Goal: Task Accomplishment & Management: Use online tool/utility

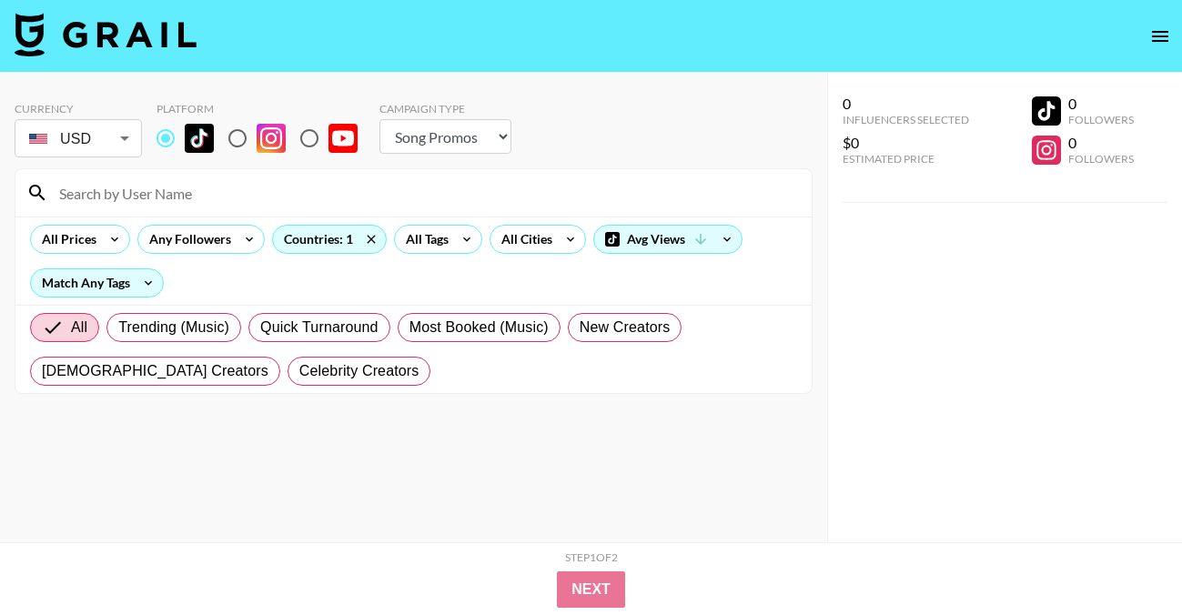
select select "Song"
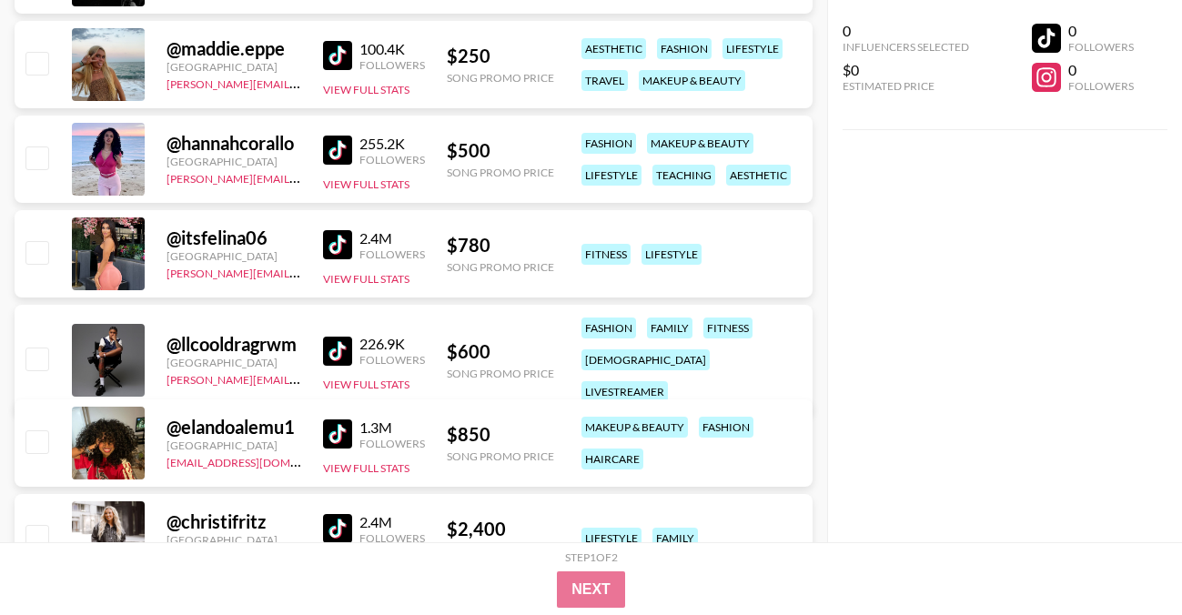
scroll to position [50094, 0]
click at [337, 241] on img at bounding box center [337, 243] width 29 height 29
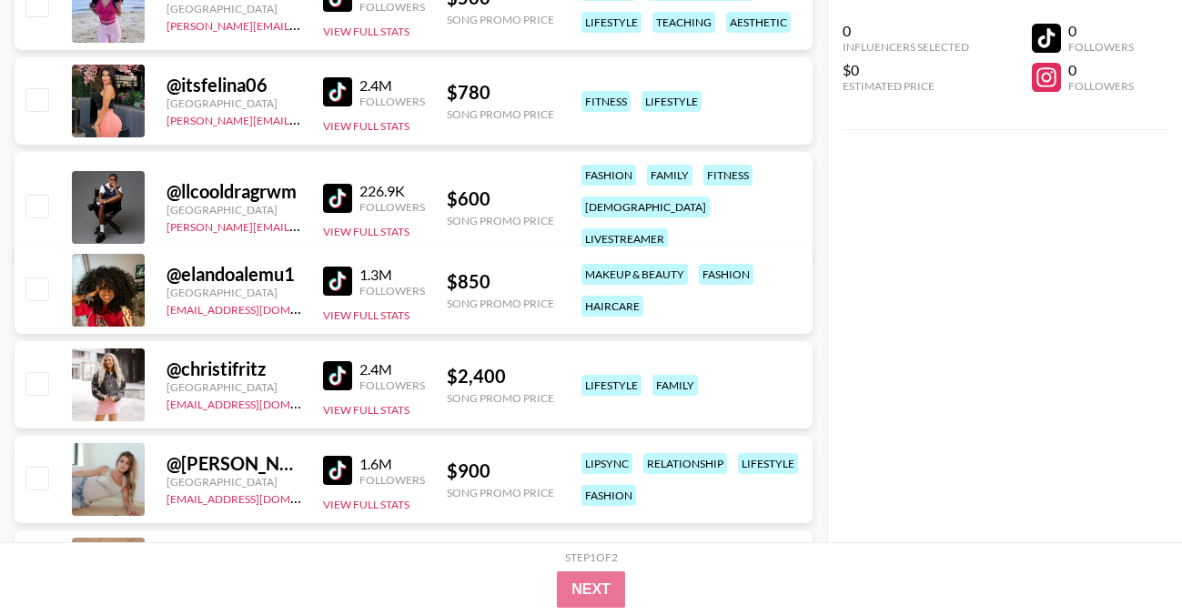
scroll to position [50247, 0]
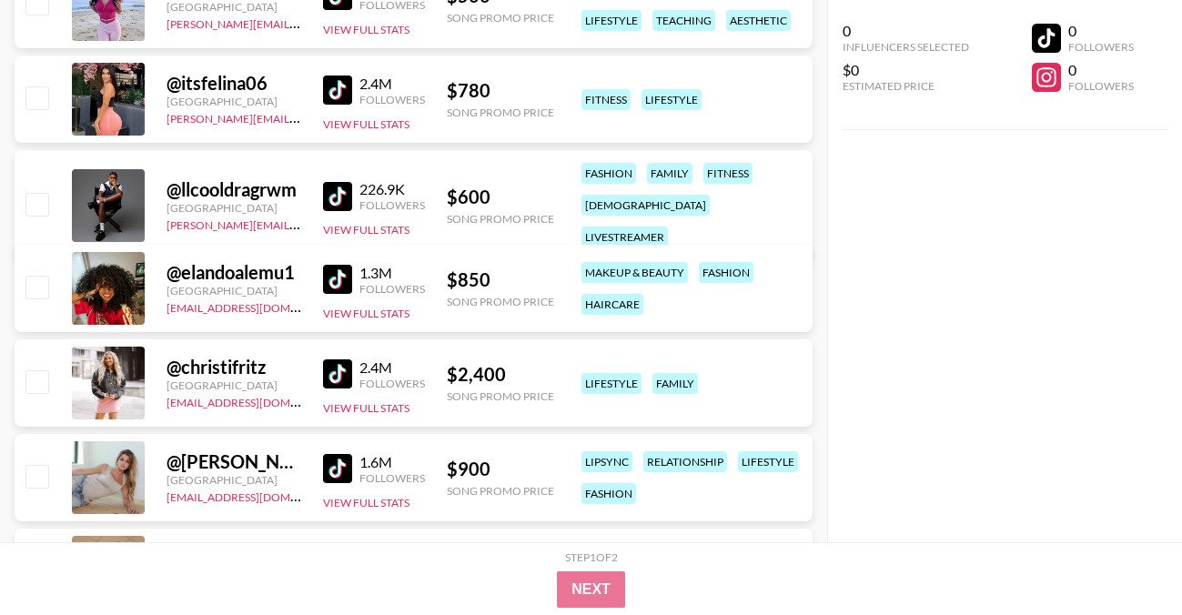
click at [347, 276] on img at bounding box center [337, 279] width 29 height 29
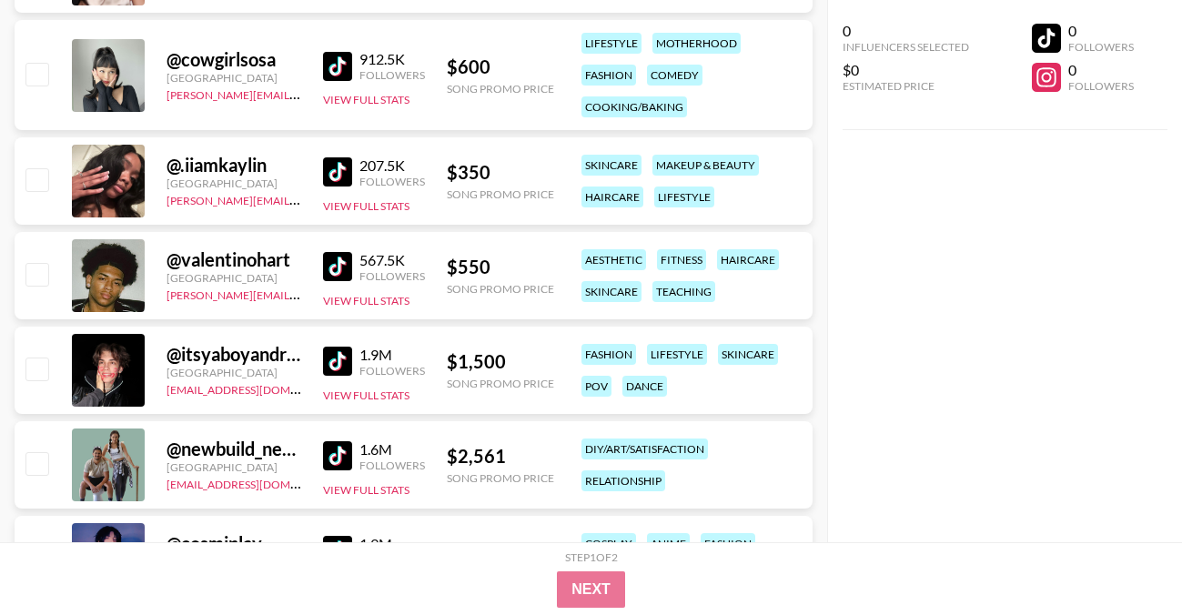
scroll to position [56738, 0]
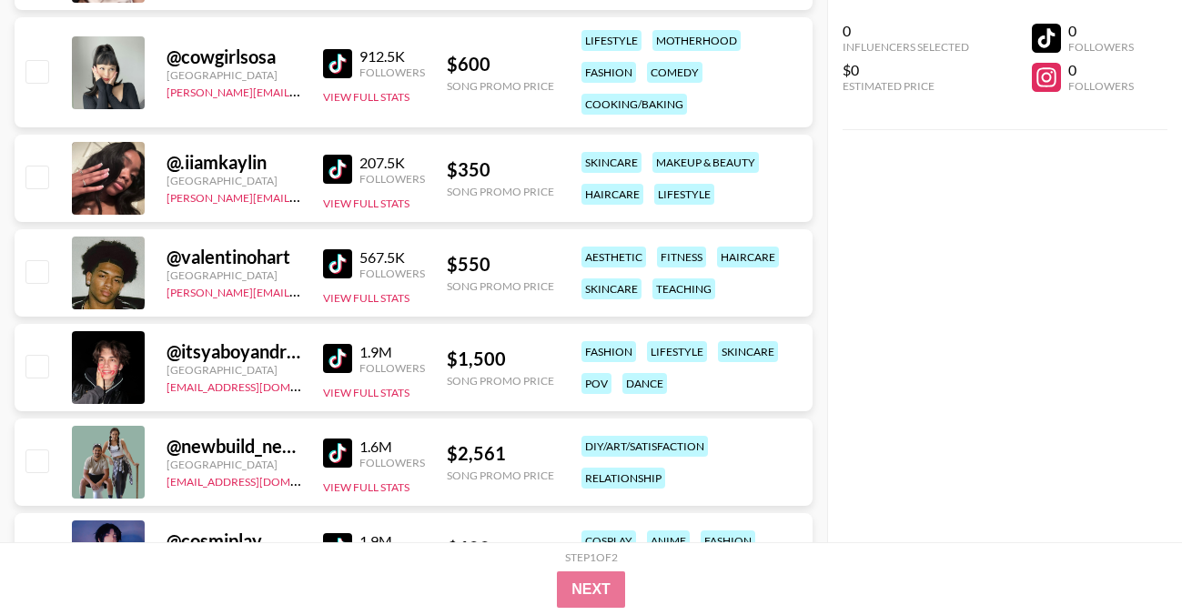
click at [334, 166] on img at bounding box center [337, 169] width 29 height 29
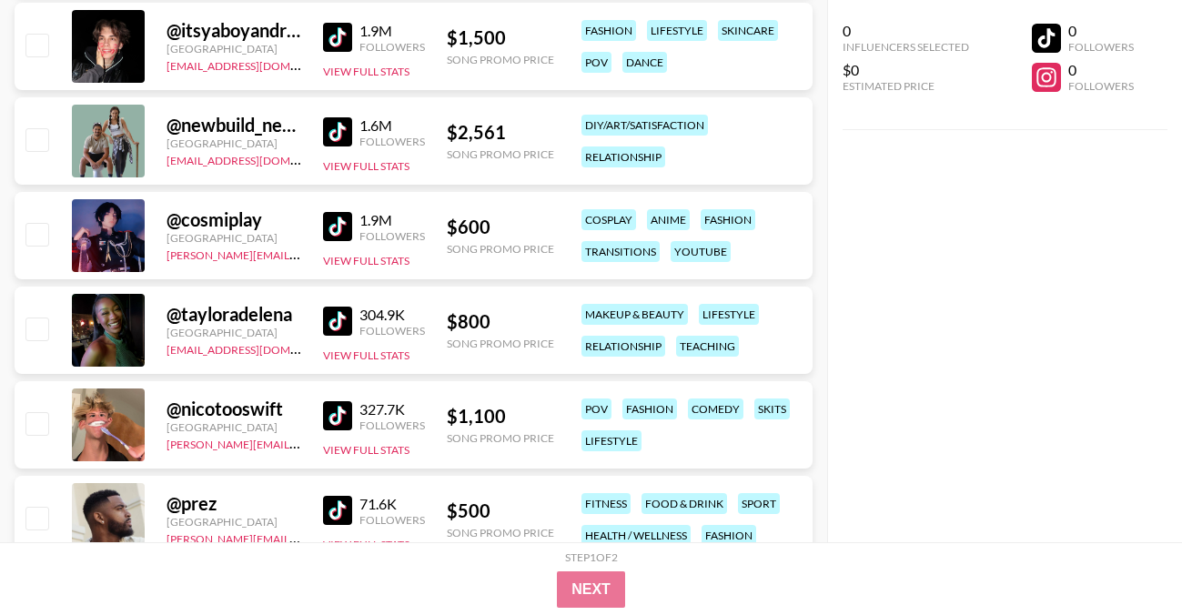
scroll to position [57166, 0]
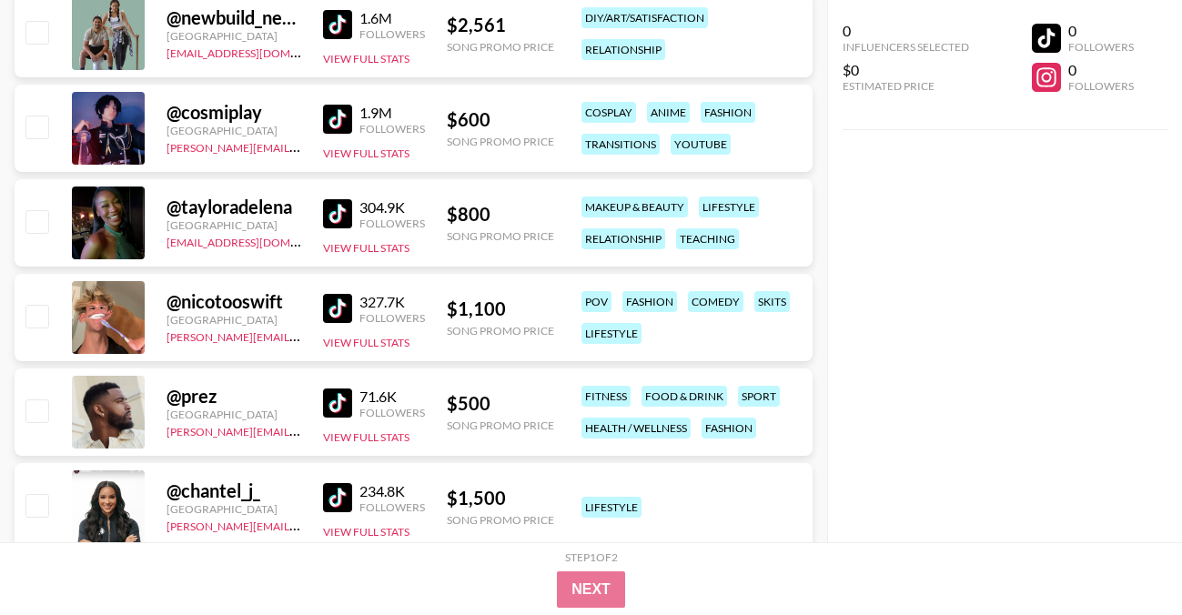
click at [340, 217] on img at bounding box center [337, 213] width 29 height 29
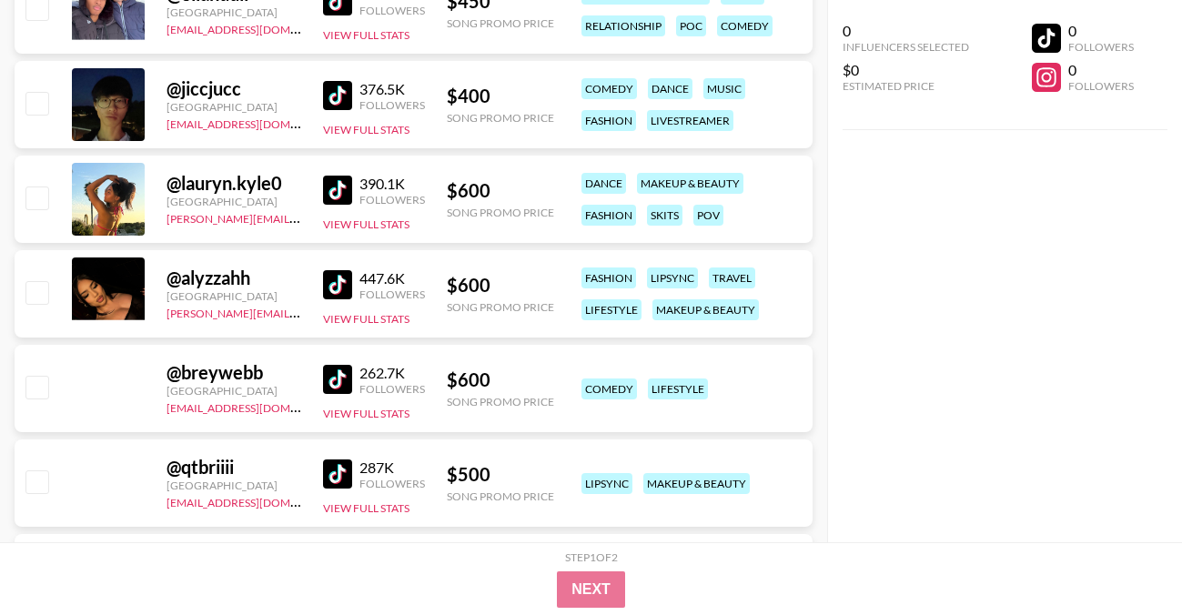
scroll to position [60476, 0]
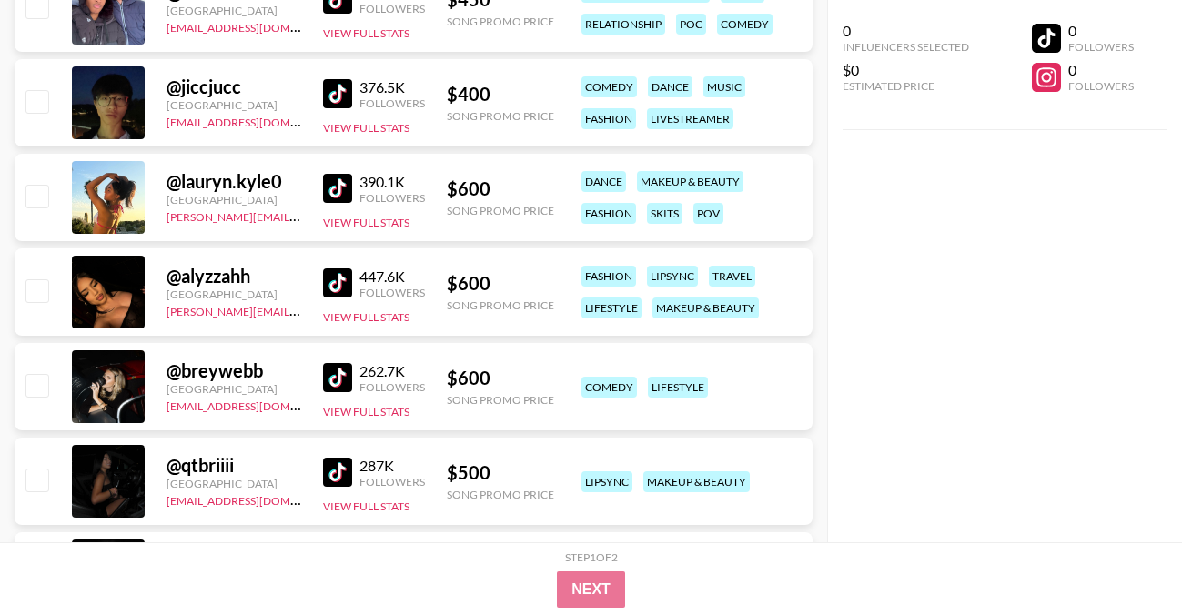
click at [347, 281] on img at bounding box center [337, 282] width 29 height 29
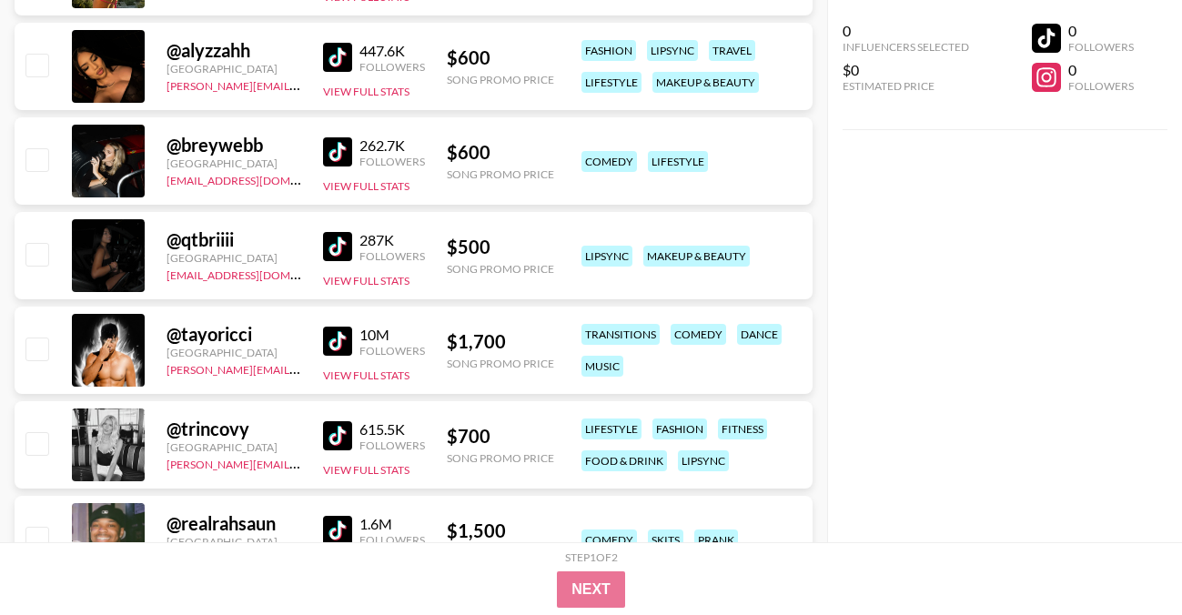
scroll to position [60707, 0]
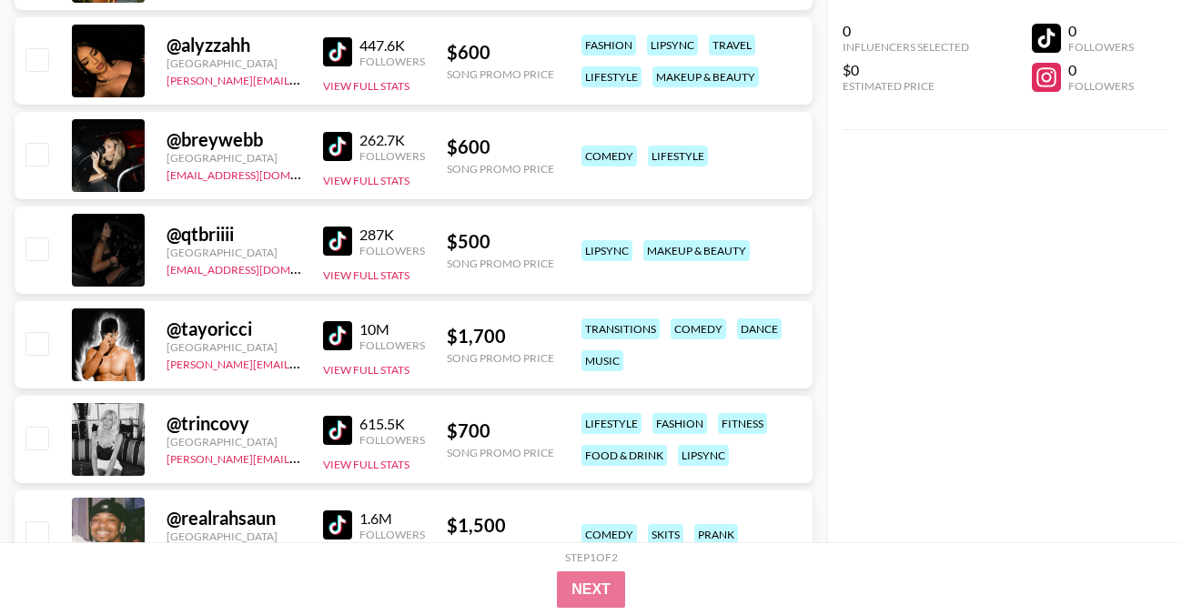
click at [331, 232] on img at bounding box center [337, 240] width 29 height 29
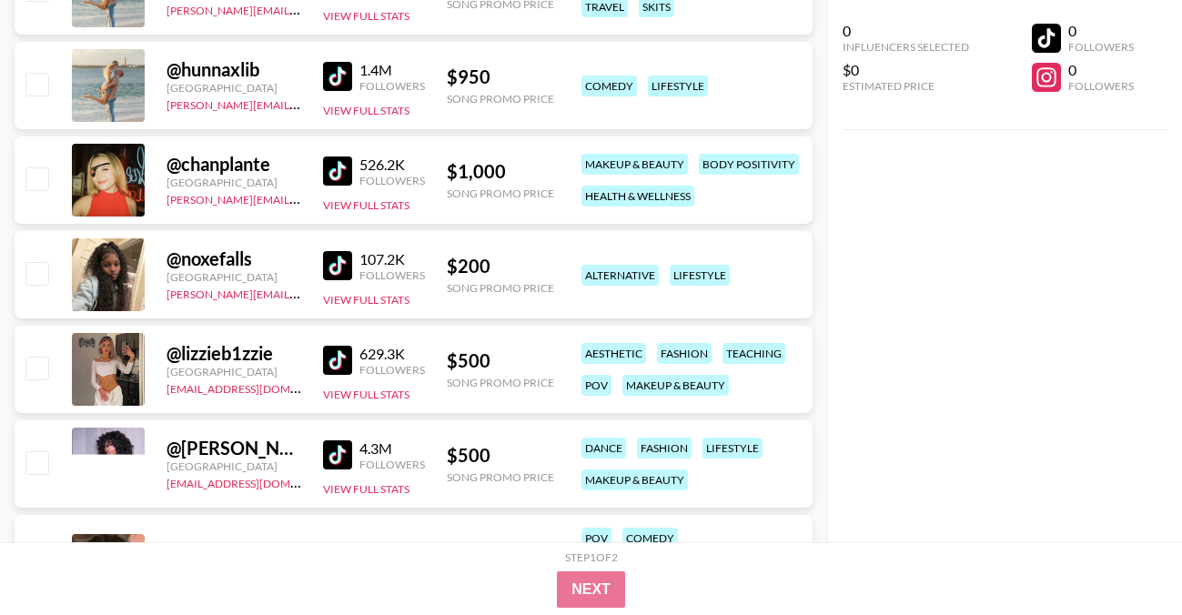
scroll to position [67401, 0]
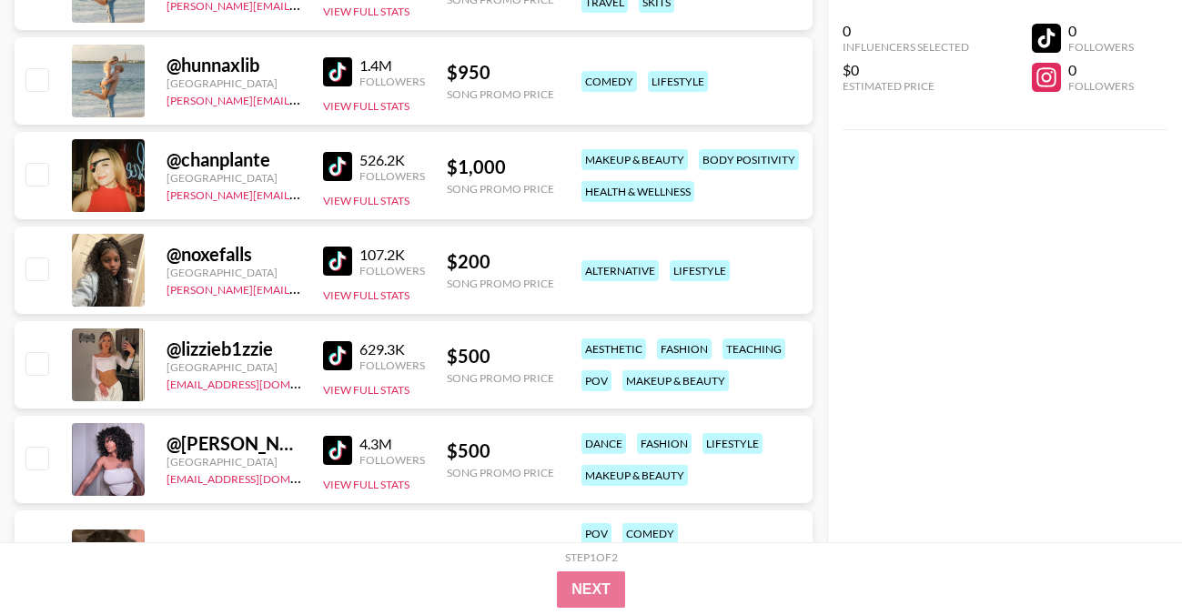
click at [342, 251] on img at bounding box center [337, 261] width 29 height 29
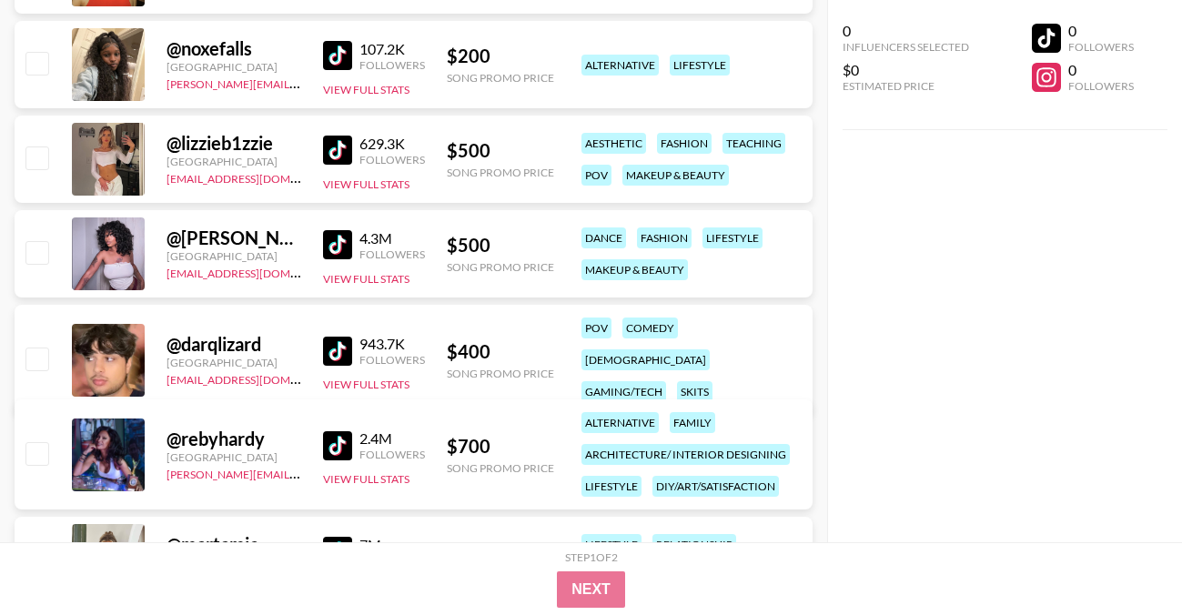
scroll to position [67616, 0]
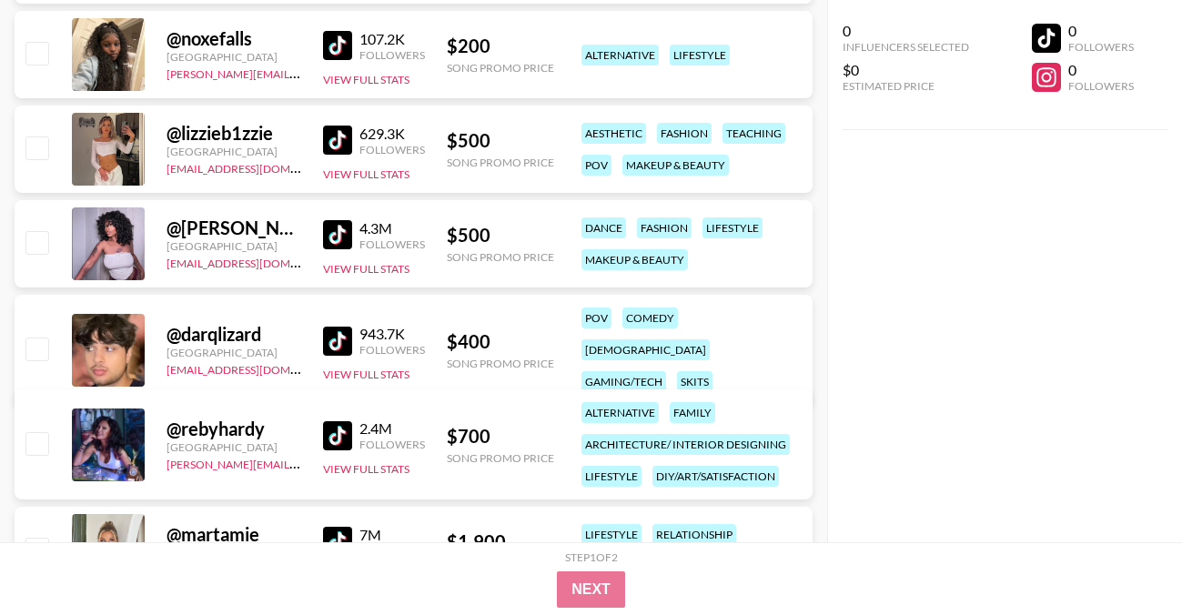
click at [337, 237] on img at bounding box center [337, 234] width 29 height 29
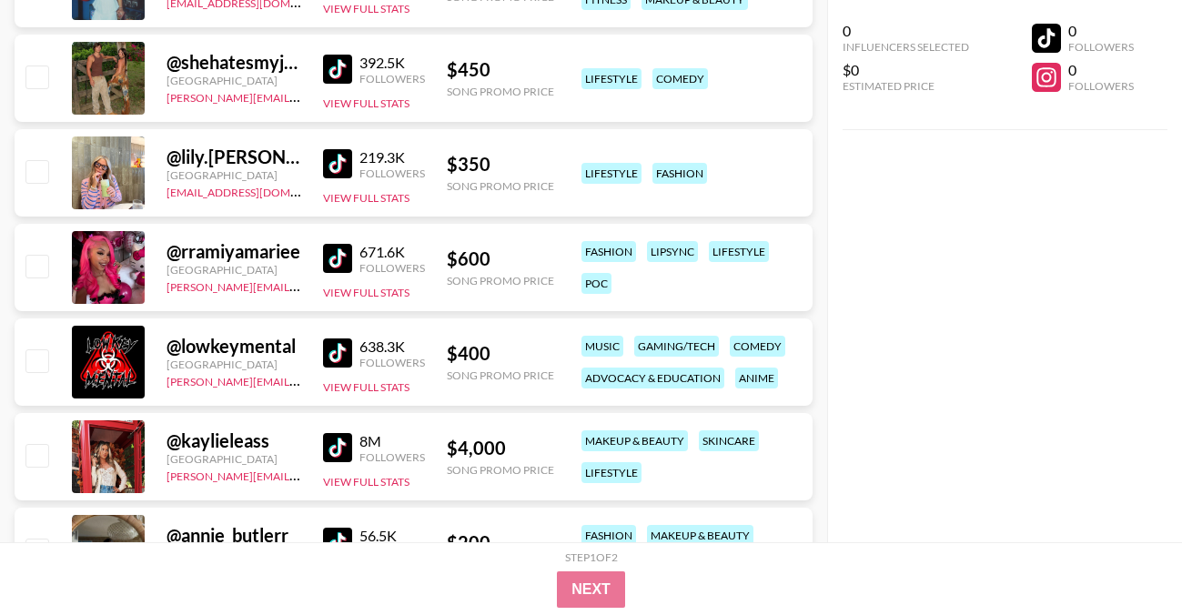
scroll to position [68585, 0]
click at [326, 257] on img at bounding box center [337, 257] width 29 height 29
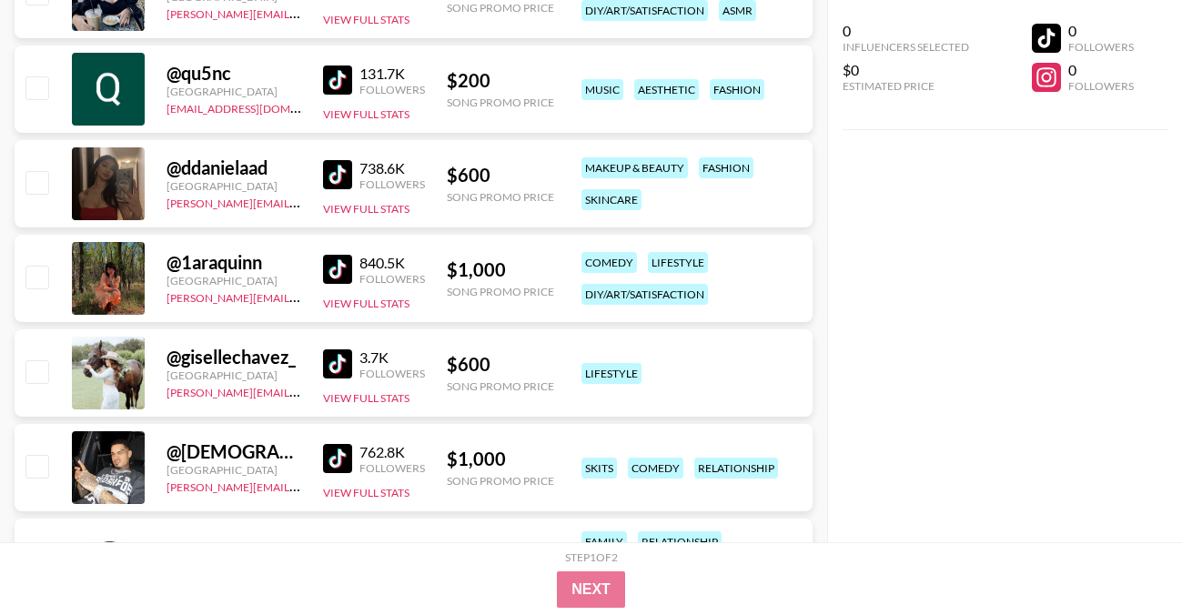
scroll to position [82352, 0]
click at [333, 169] on img at bounding box center [337, 173] width 29 height 29
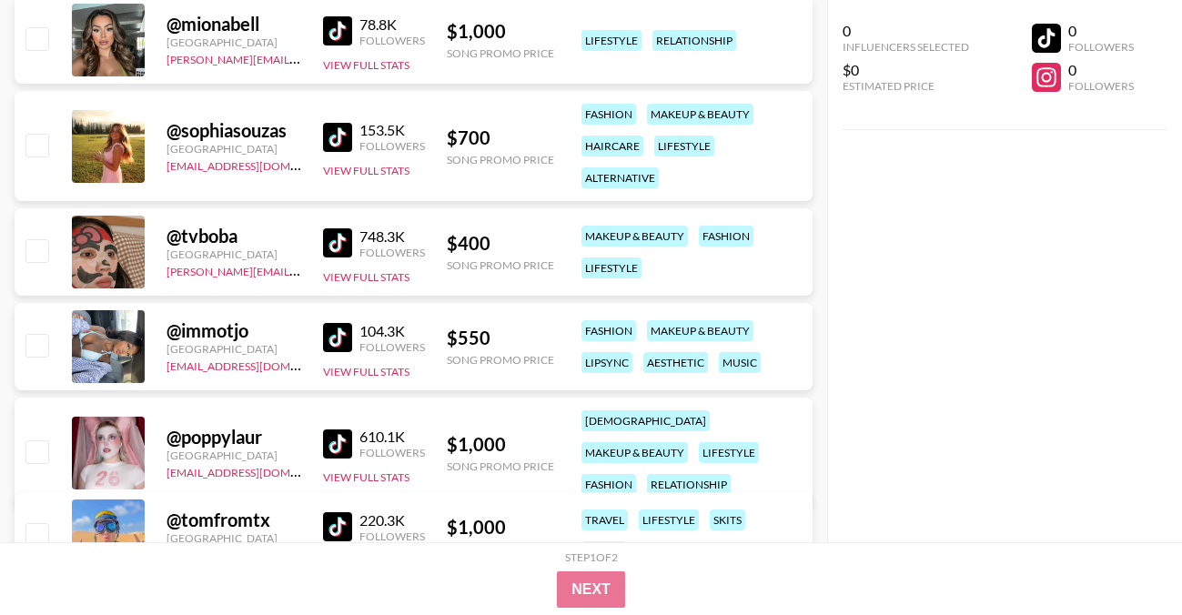
scroll to position [83175, 0]
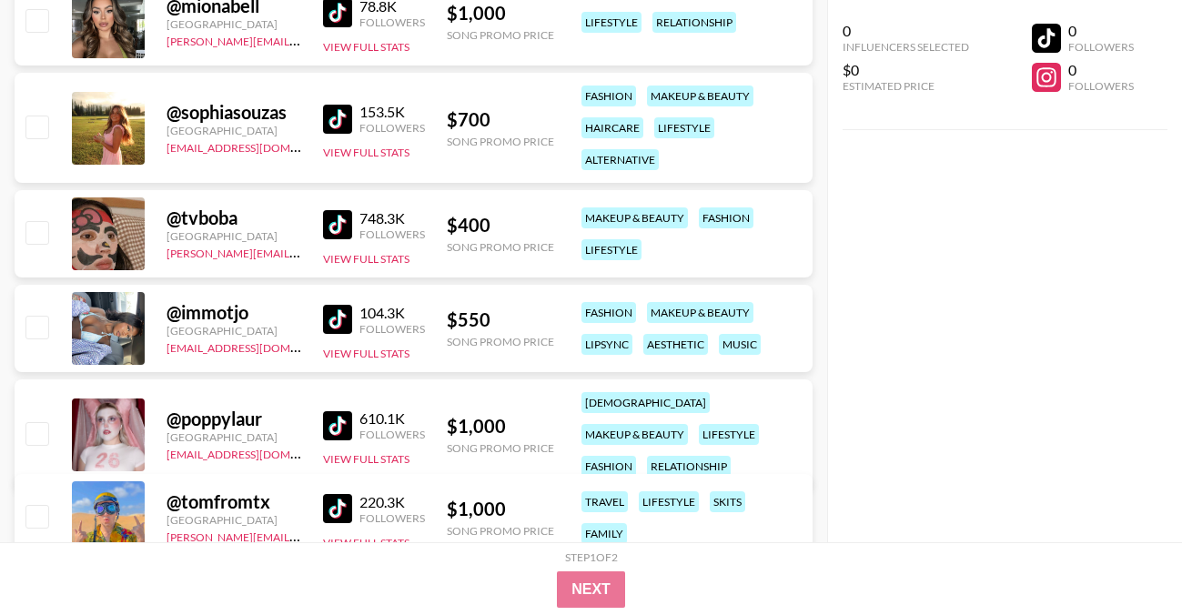
click at [344, 313] on img at bounding box center [337, 319] width 29 height 29
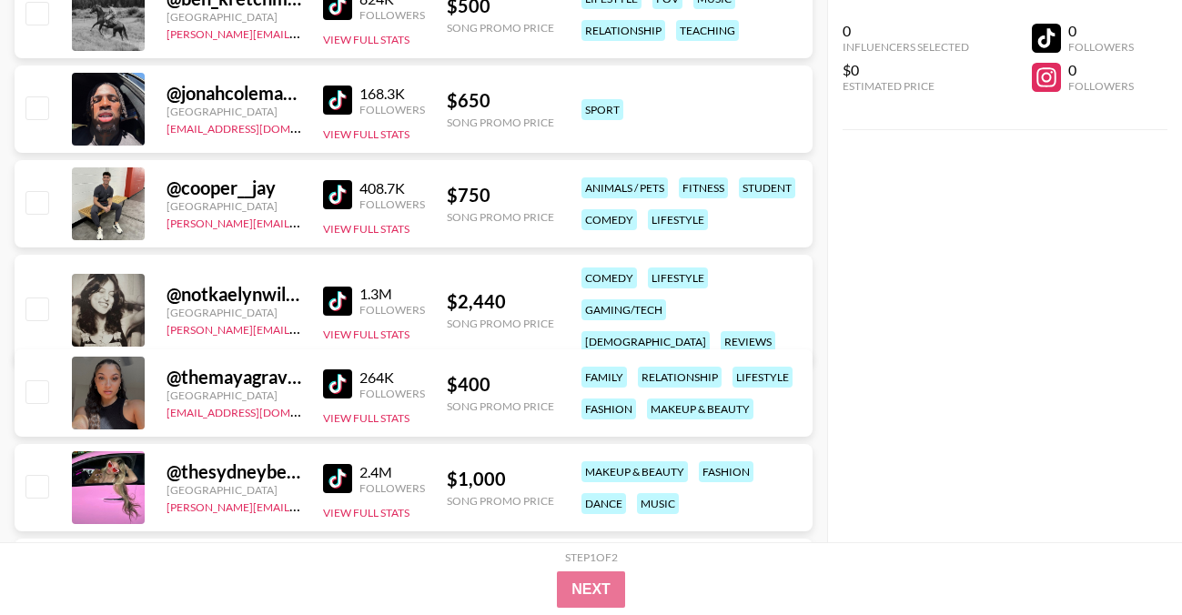
scroll to position [86471, 0]
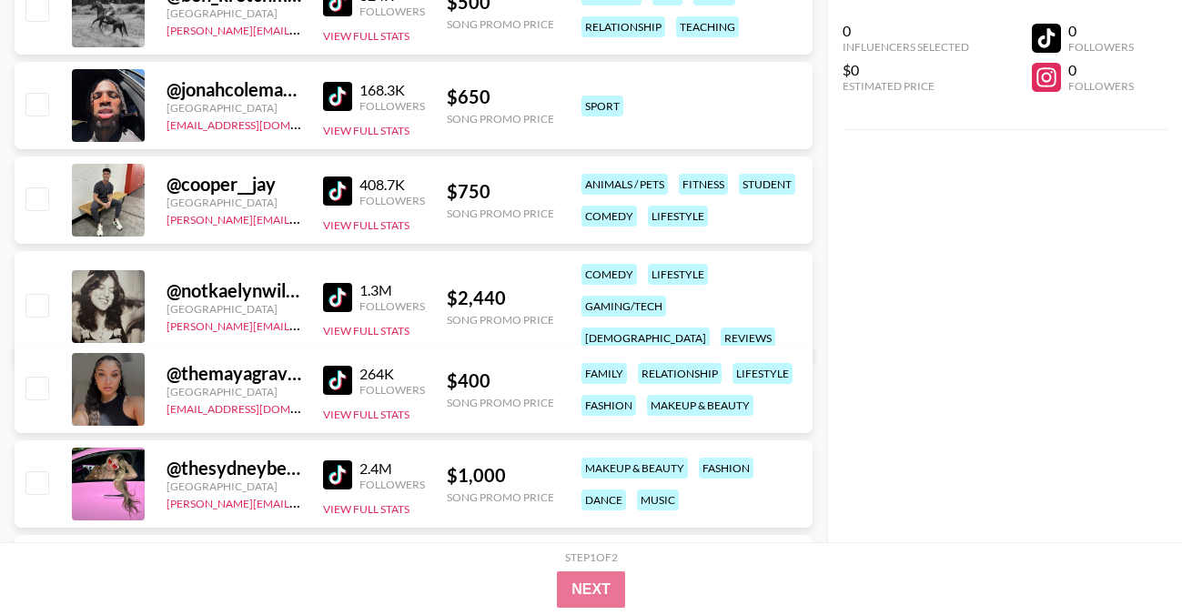
click at [341, 384] on img at bounding box center [337, 380] width 29 height 29
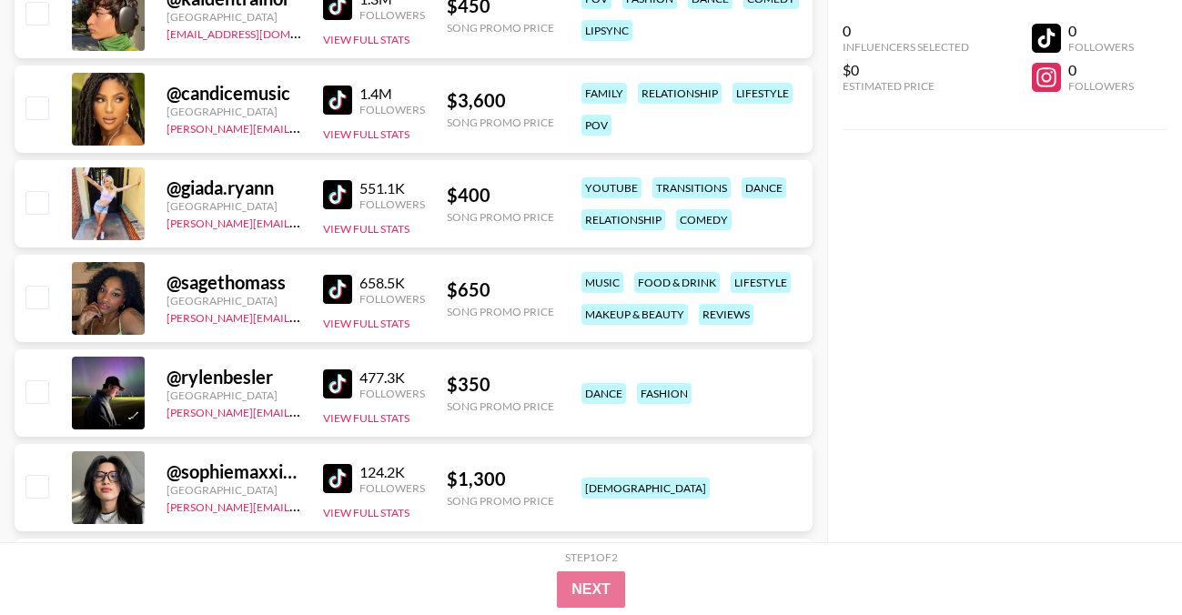
scroll to position [88891, 0]
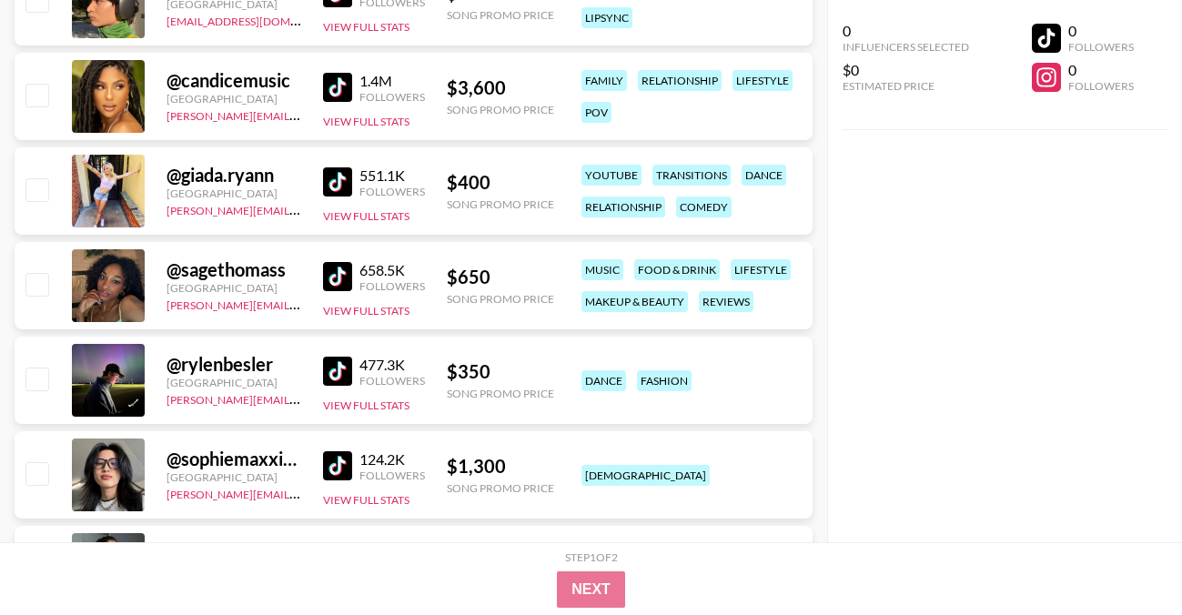
click at [329, 266] on img at bounding box center [337, 276] width 29 height 29
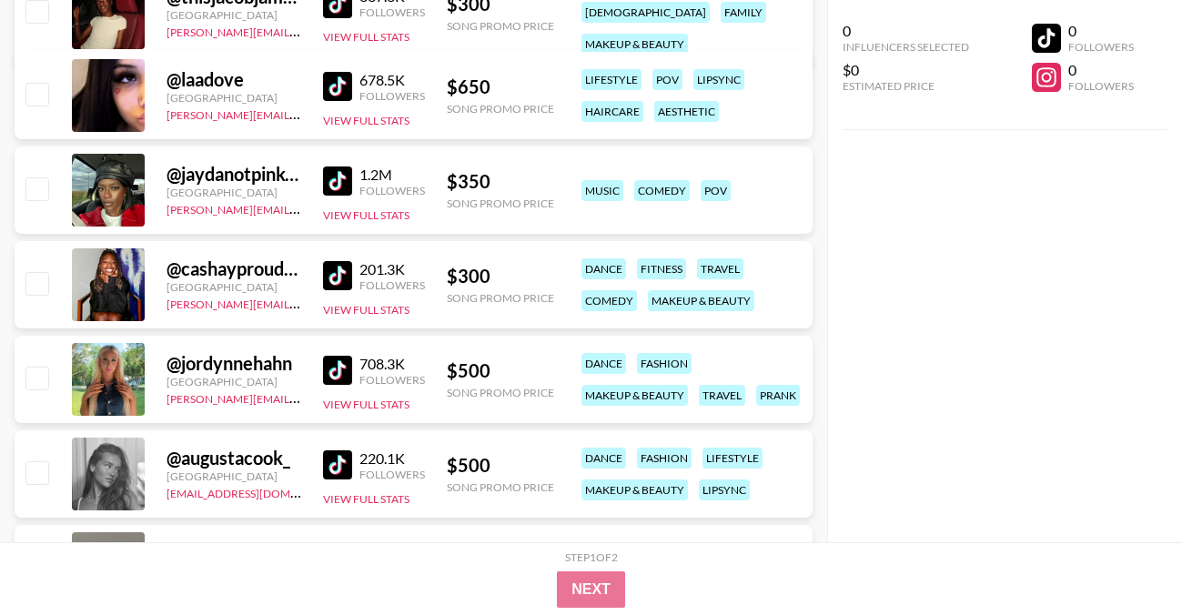
scroll to position [90322, 0]
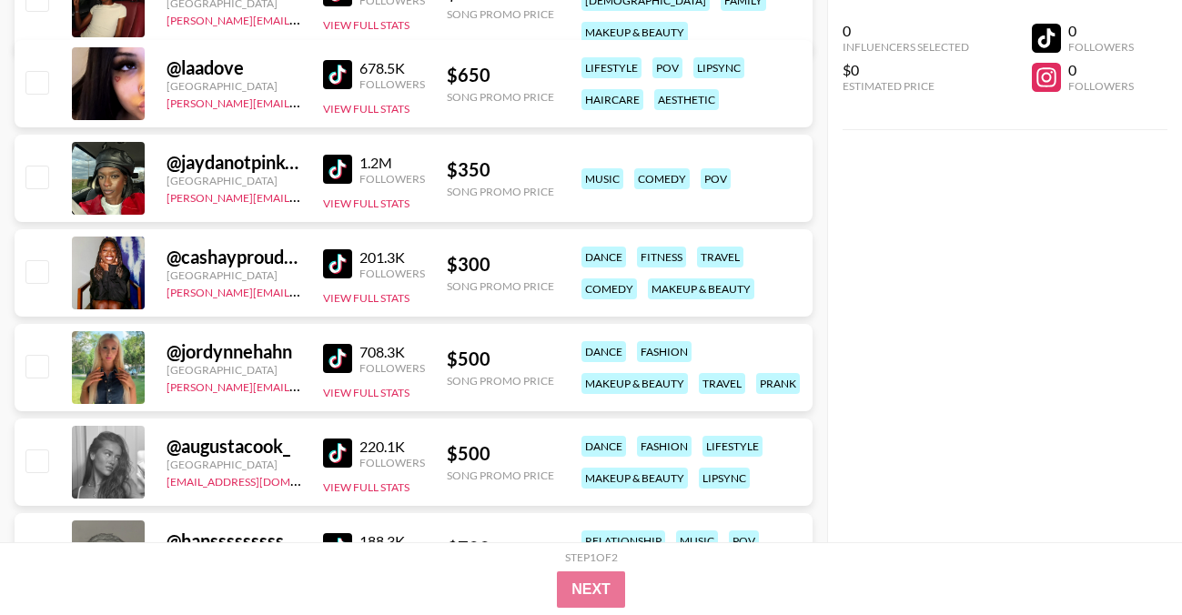
click at [339, 259] on img at bounding box center [337, 263] width 29 height 29
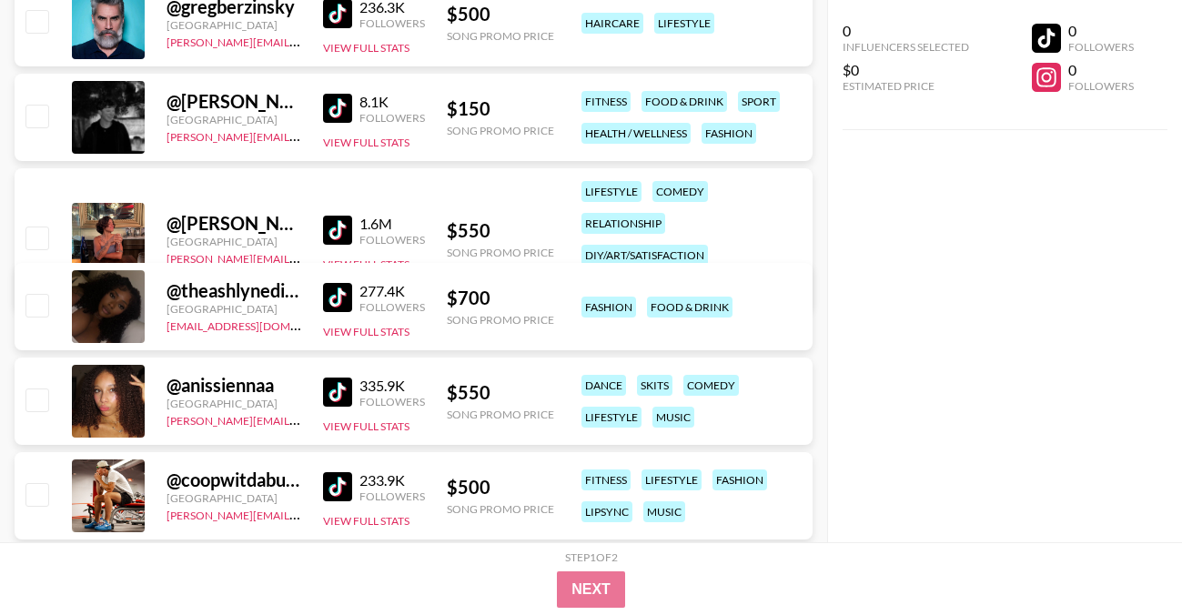
scroll to position [92514, 0]
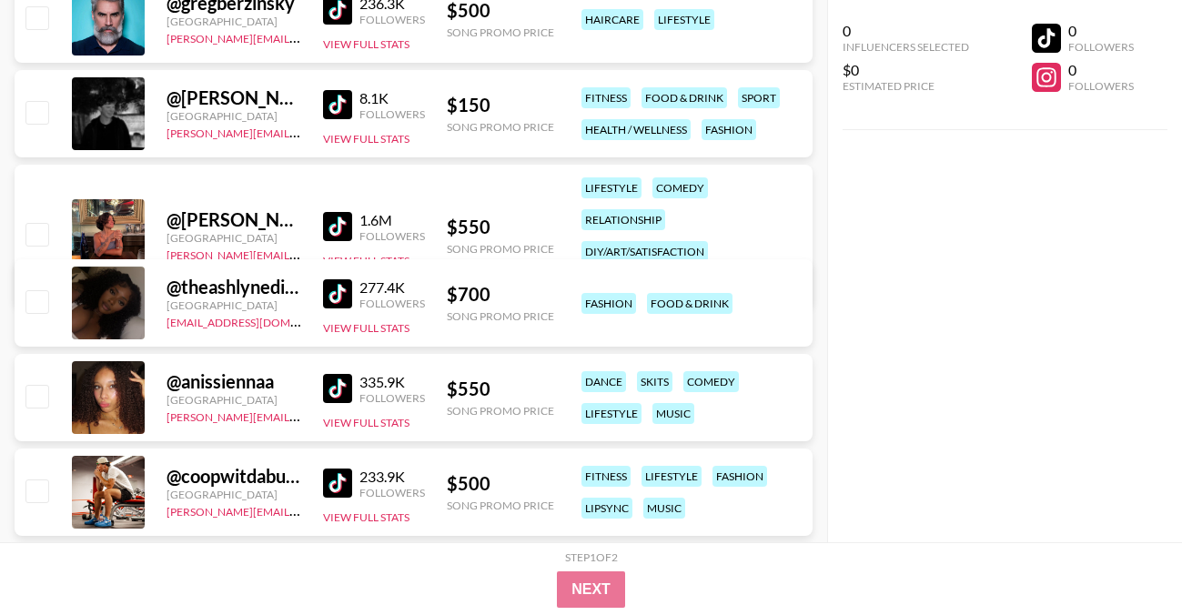
click at [333, 287] on img at bounding box center [337, 293] width 29 height 29
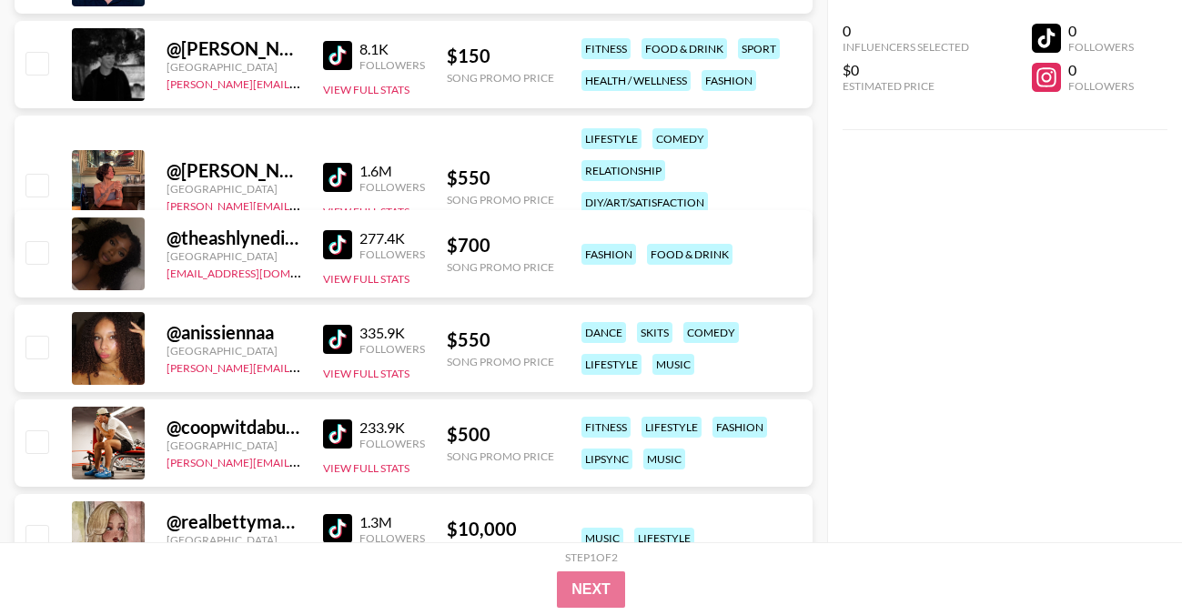
scroll to position [92571, 0]
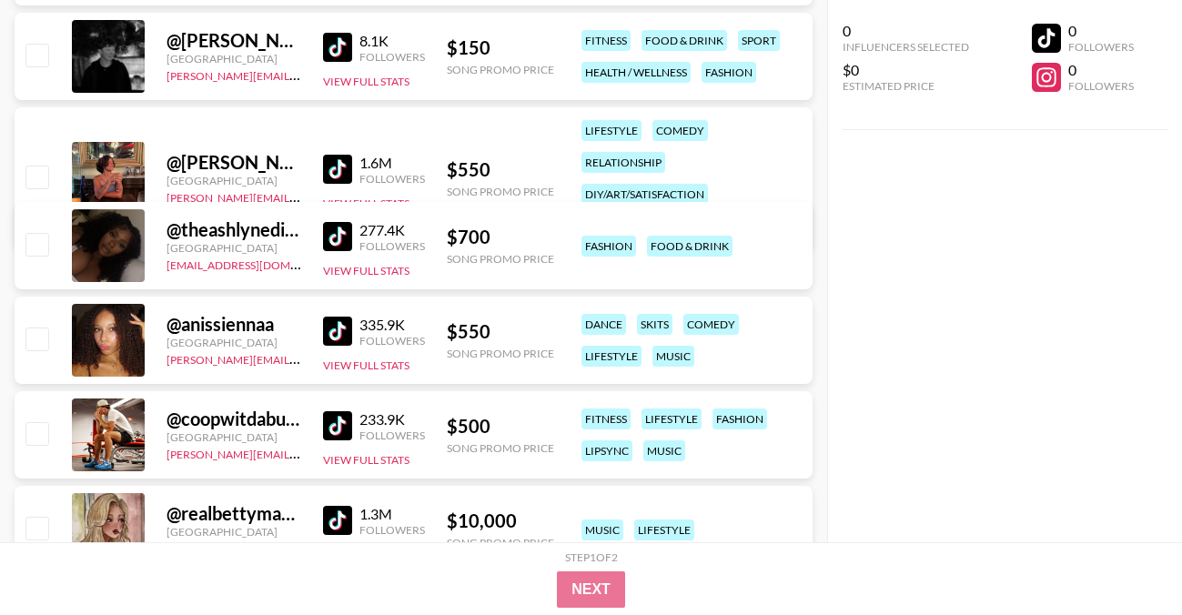
click at [337, 321] on img at bounding box center [337, 331] width 29 height 29
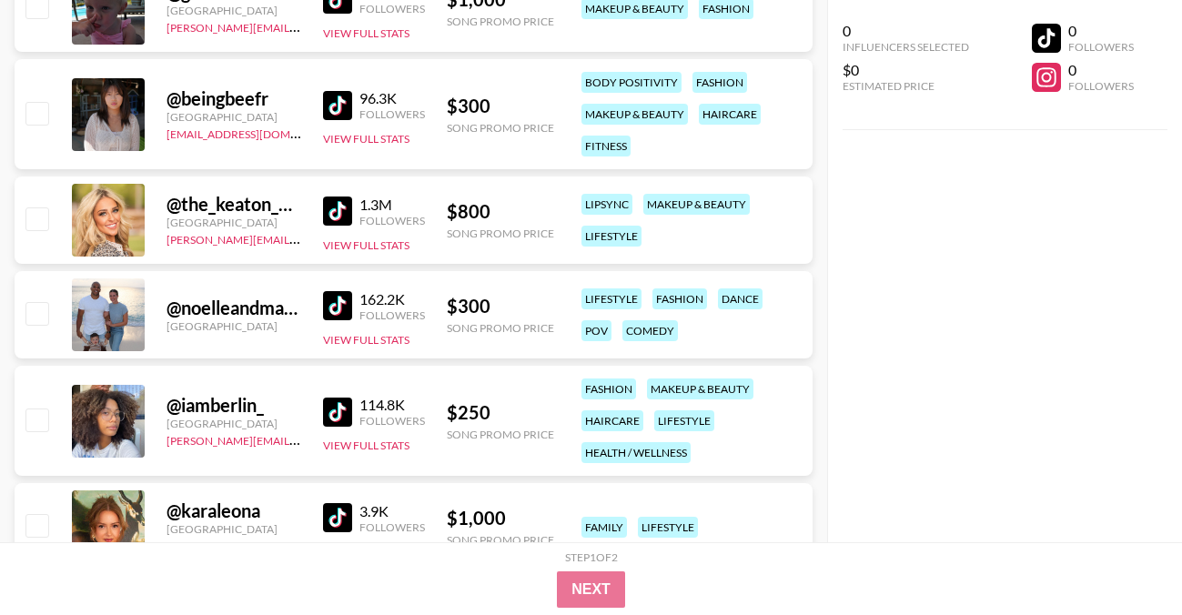
scroll to position [103942, 0]
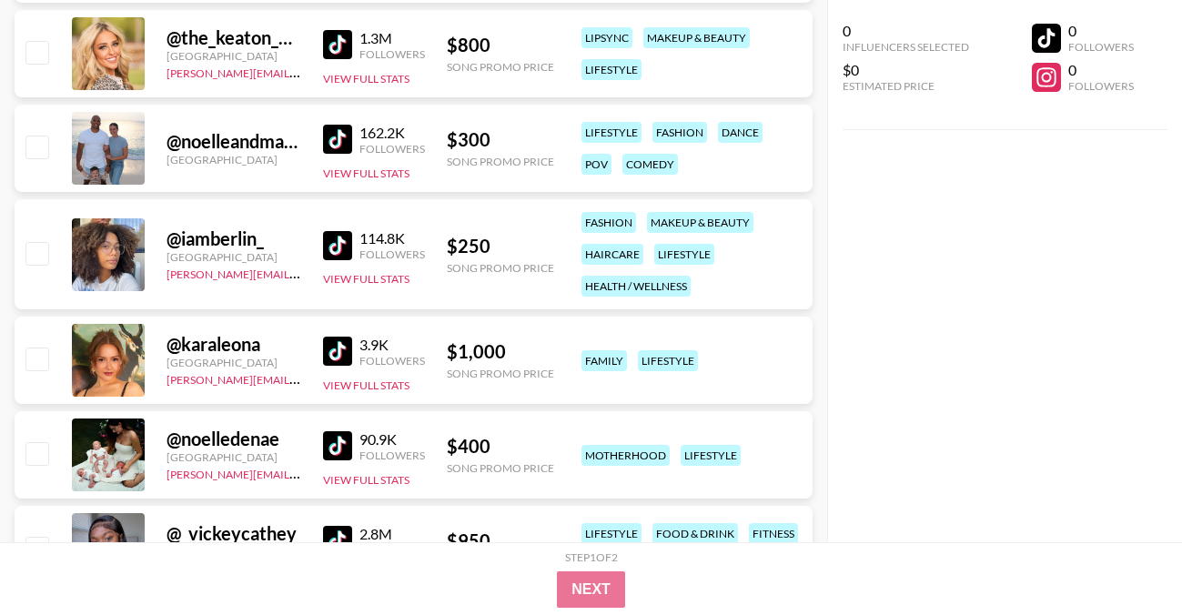
click at [334, 240] on img at bounding box center [337, 245] width 29 height 29
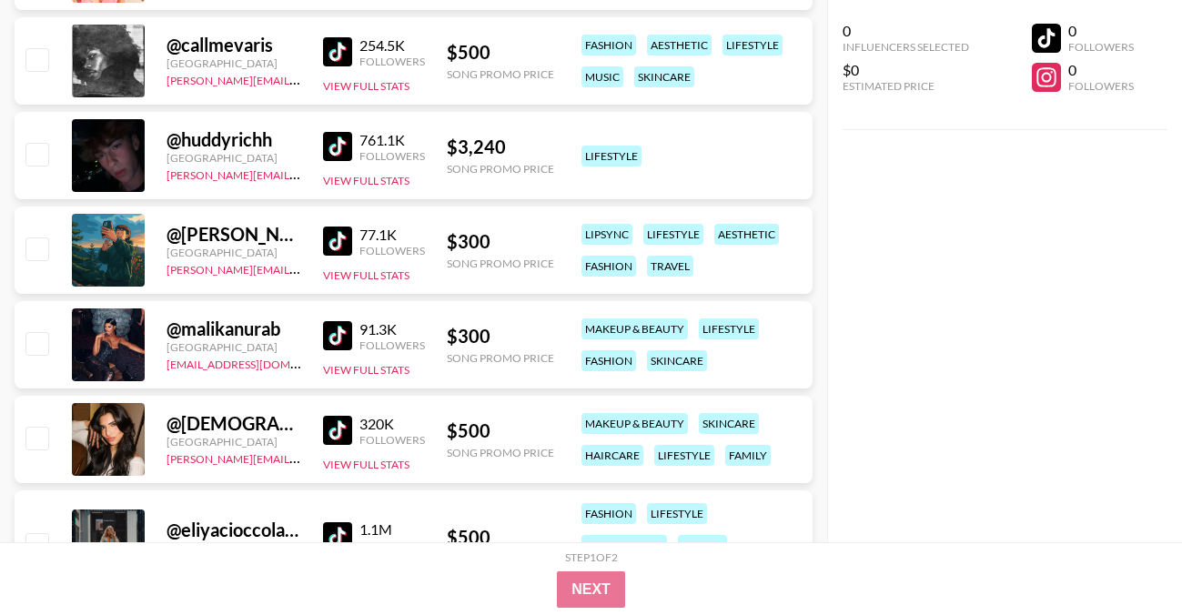
scroll to position [104735, 0]
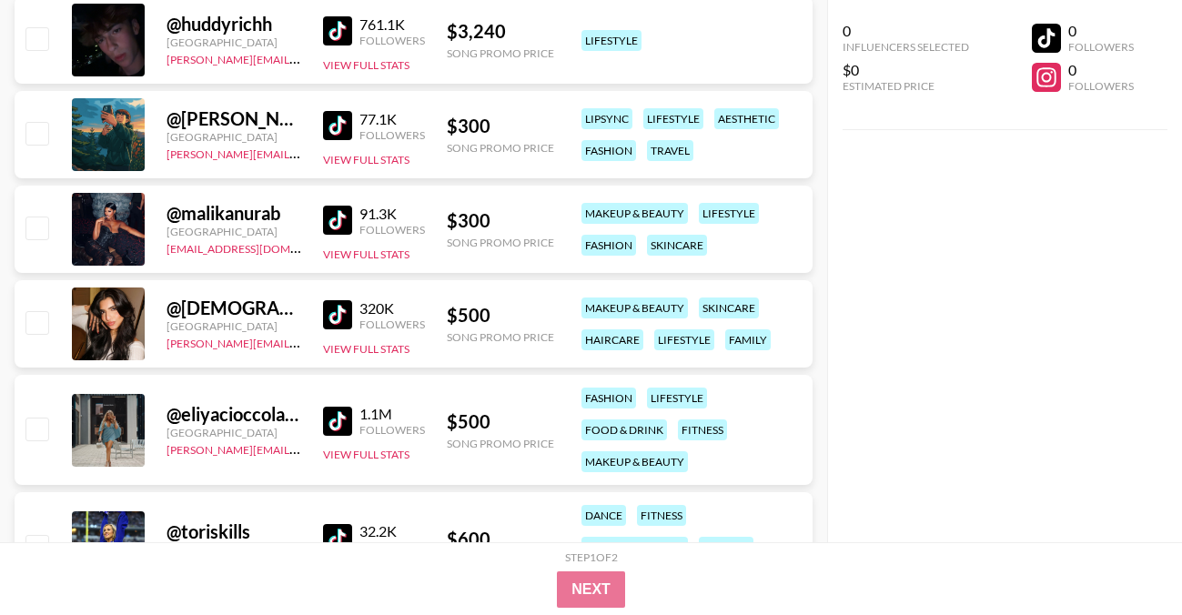
click at [338, 322] on img at bounding box center [337, 314] width 29 height 29
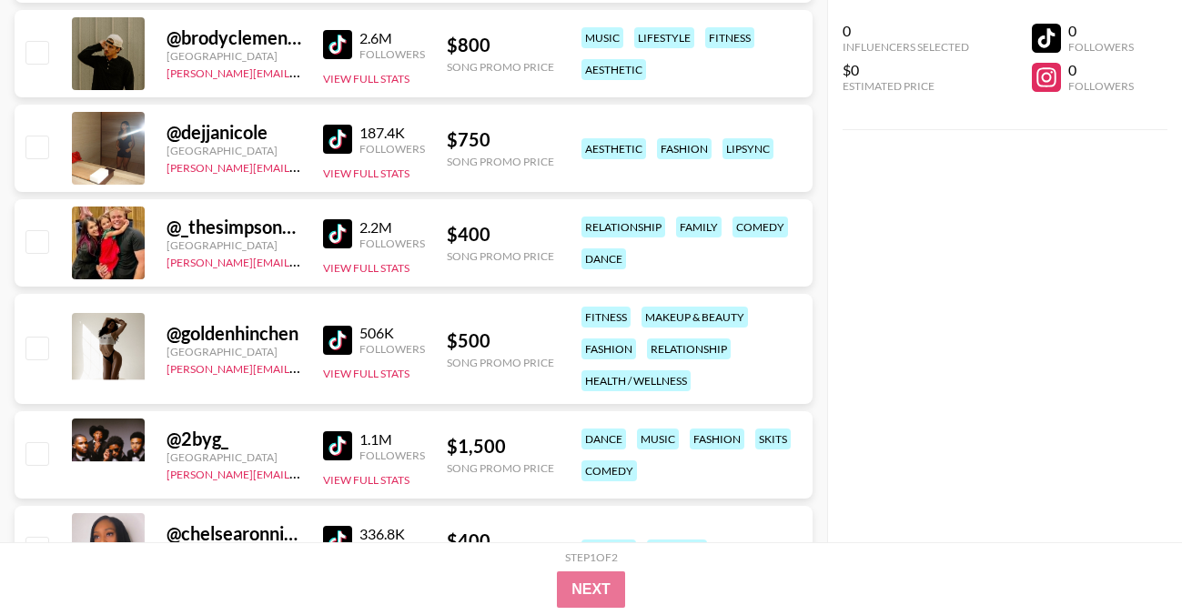
scroll to position [109638, 0]
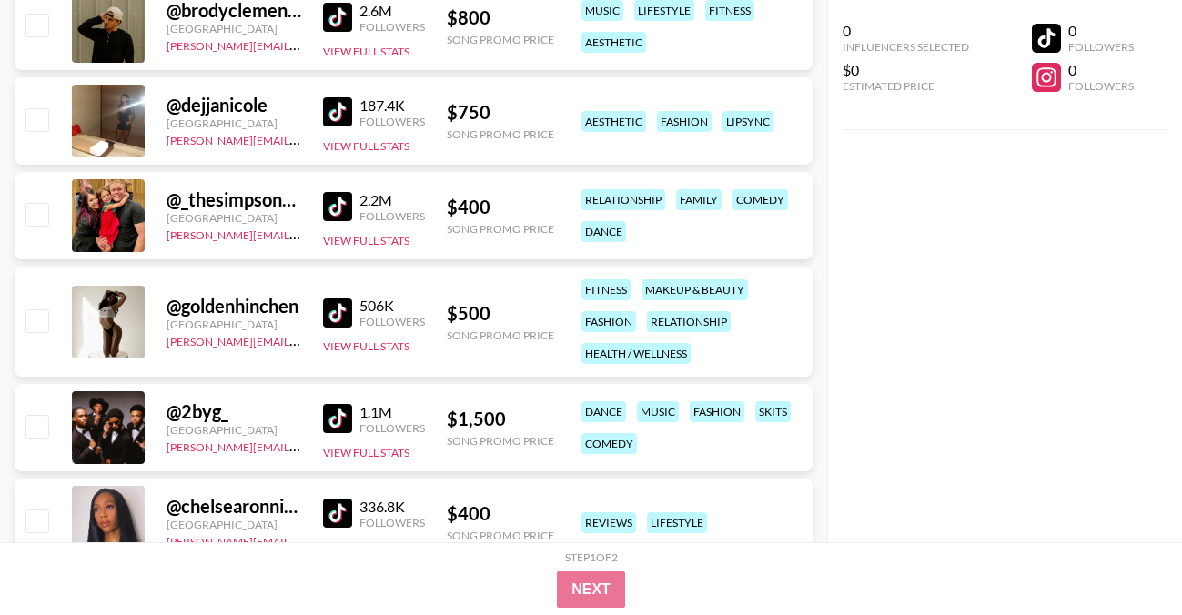
click at [348, 303] on img at bounding box center [337, 312] width 29 height 29
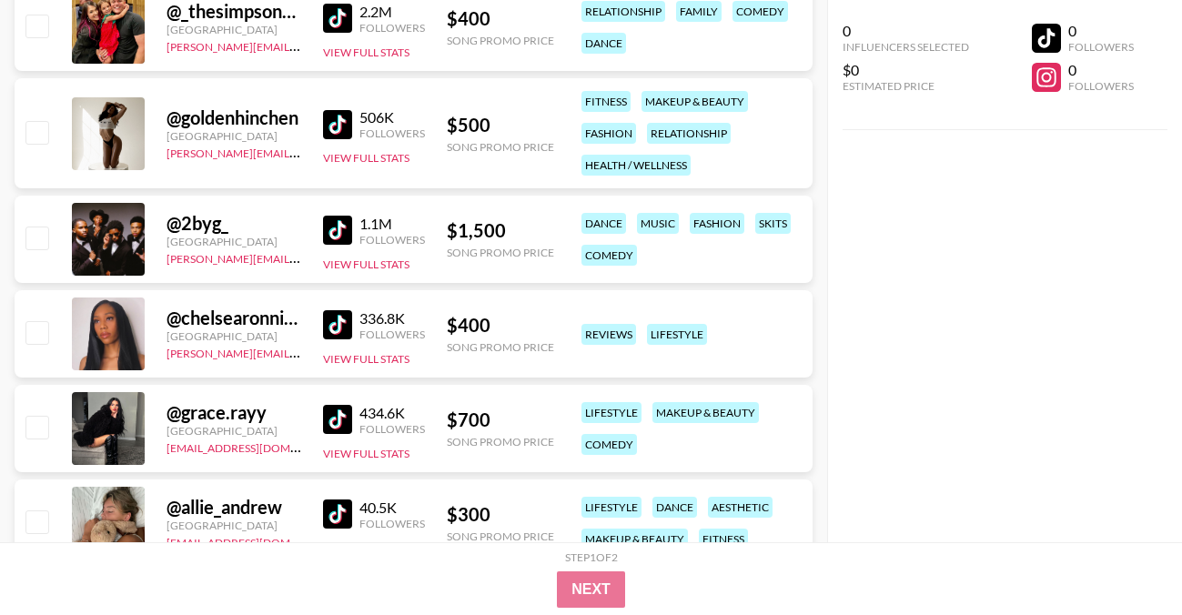
scroll to position [109830, 0]
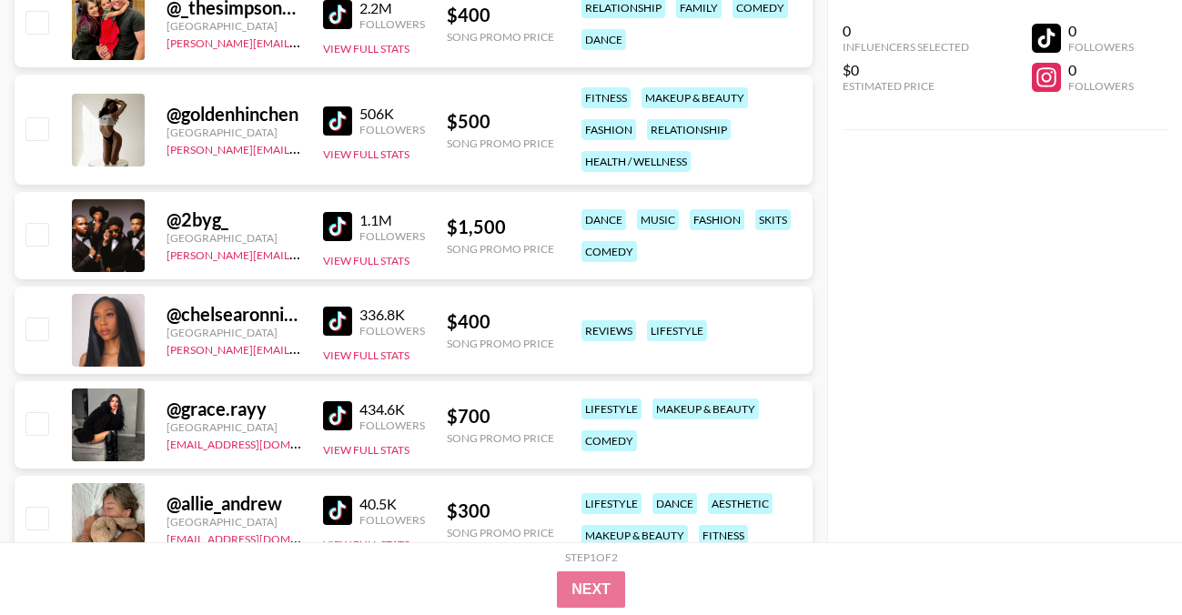
click at [338, 324] on img at bounding box center [337, 321] width 29 height 29
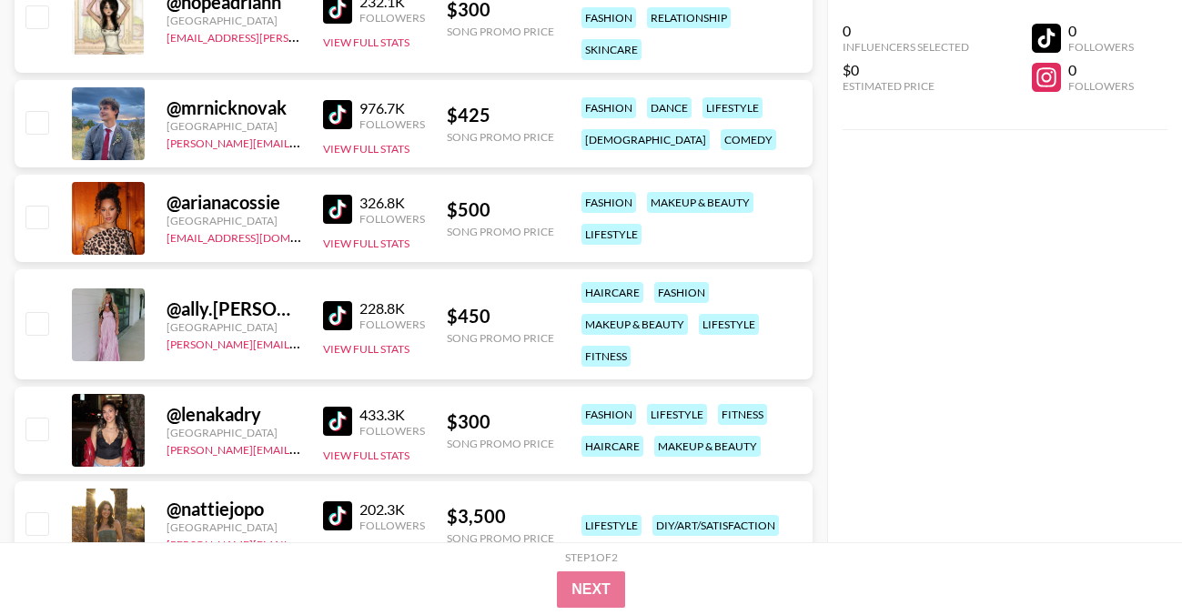
scroll to position [111888, 0]
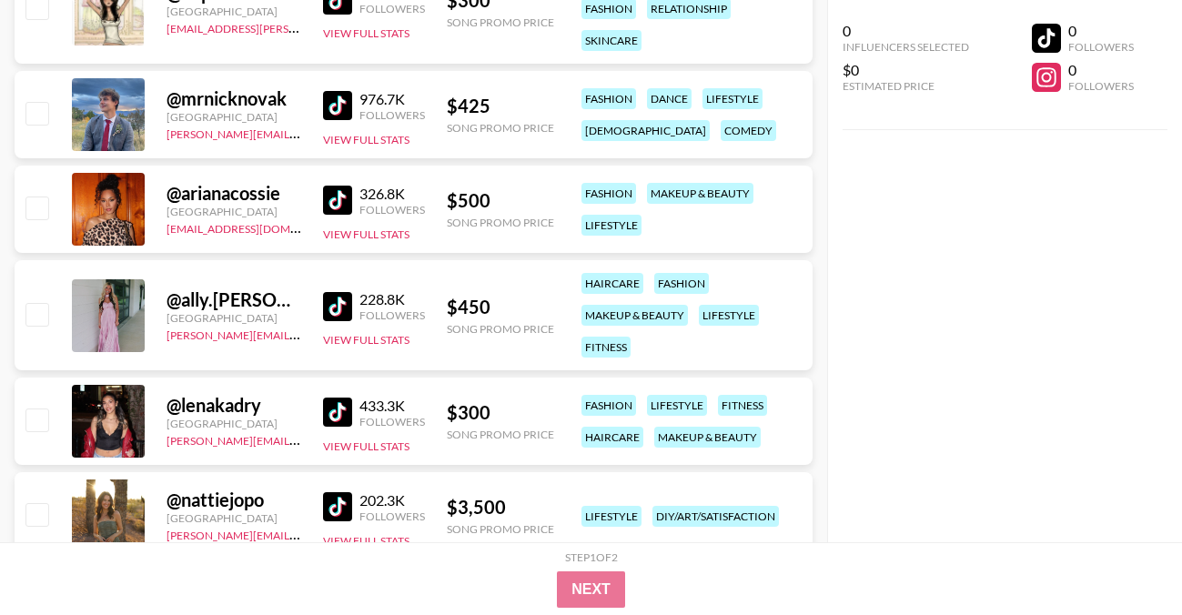
click at [332, 190] on img at bounding box center [337, 200] width 29 height 29
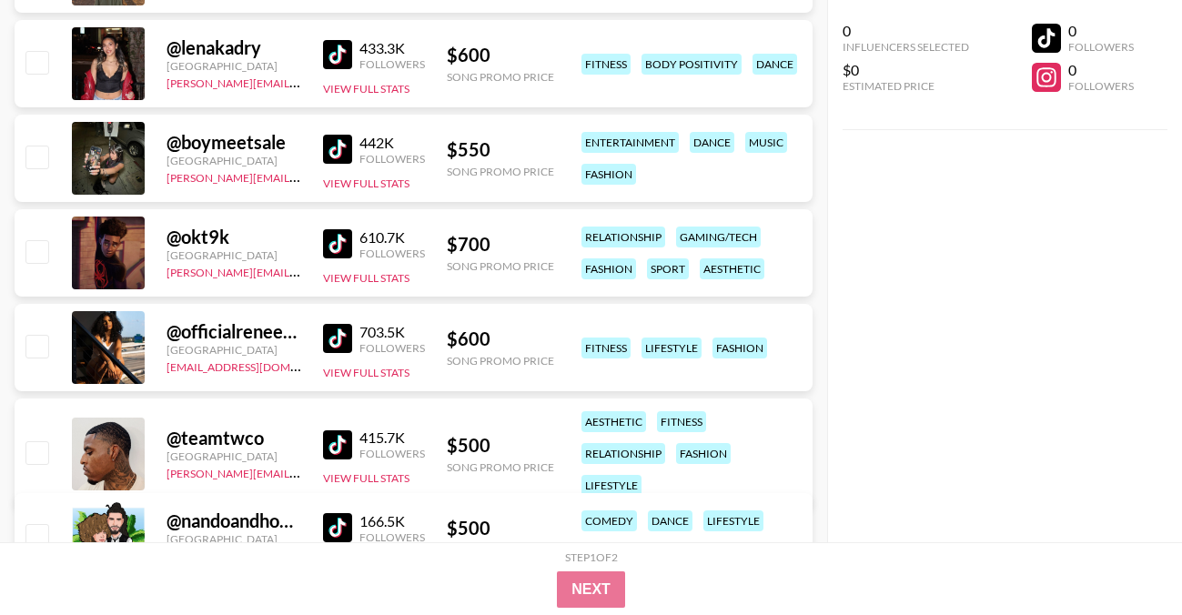
scroll to position [112439, 0]
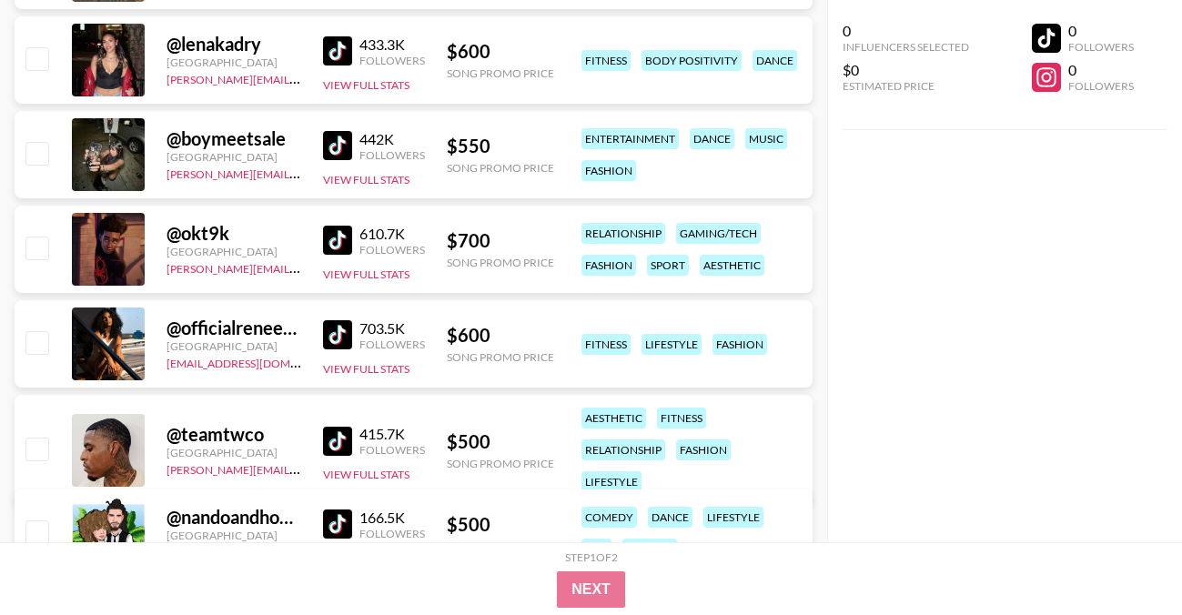
click at [344, 343] on img at bounding box center [337, 334] width 29 height 29
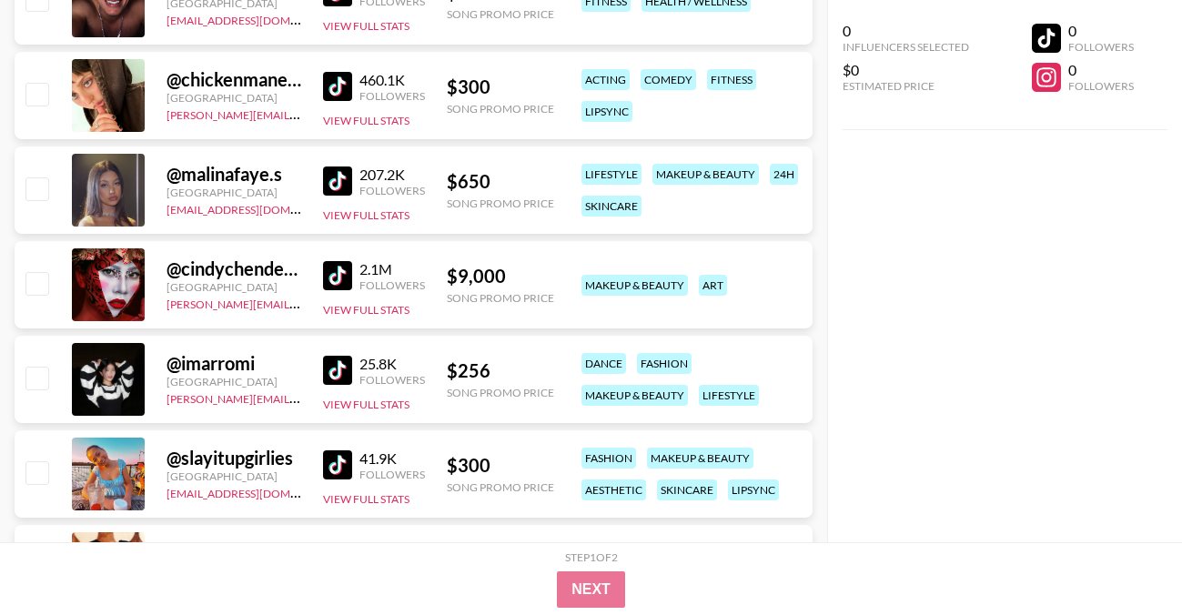
scroll to position [113348, 0]
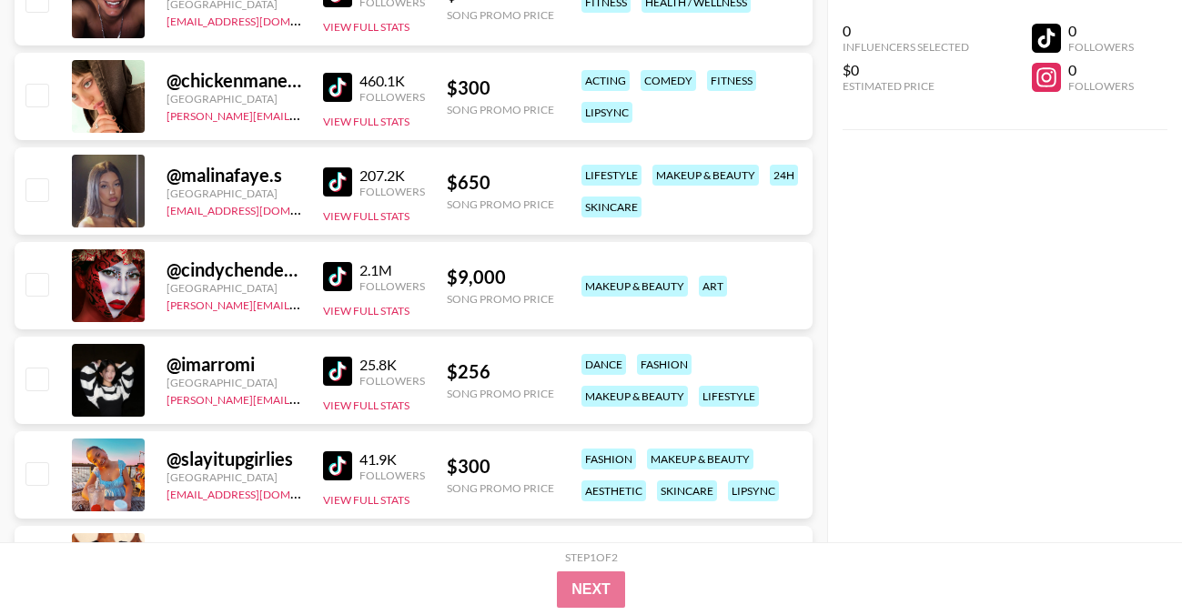
click at [334, 171] on img at bounding box center [337, 181] width 29 height 29
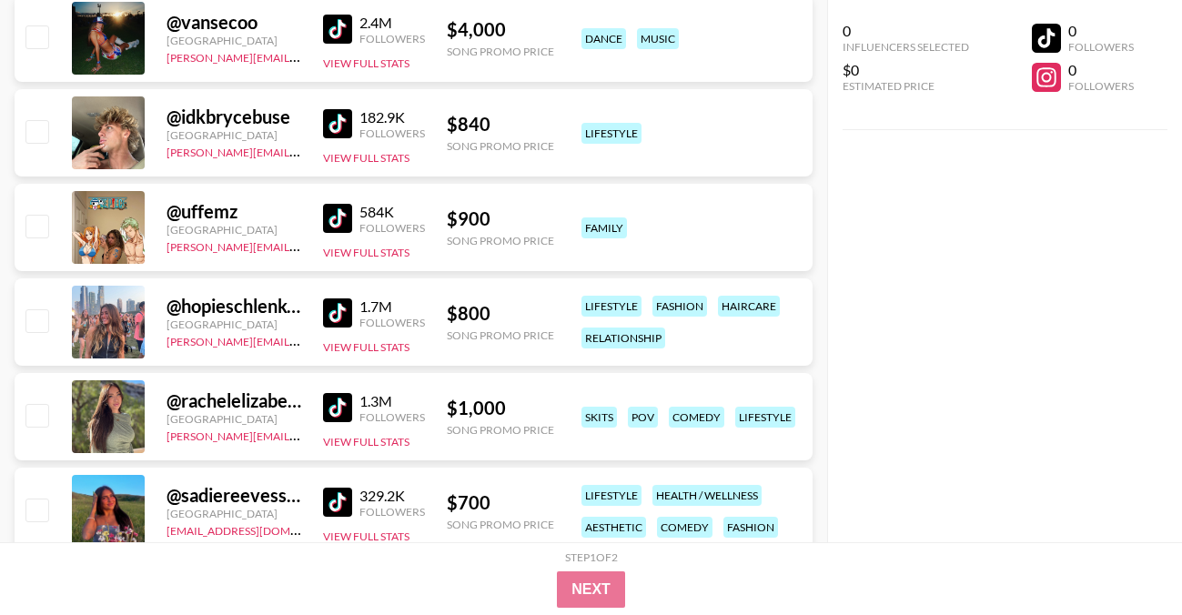
scroll to position [116974, 0]
